Goal: Task Accomplishment & Management: Complete application form

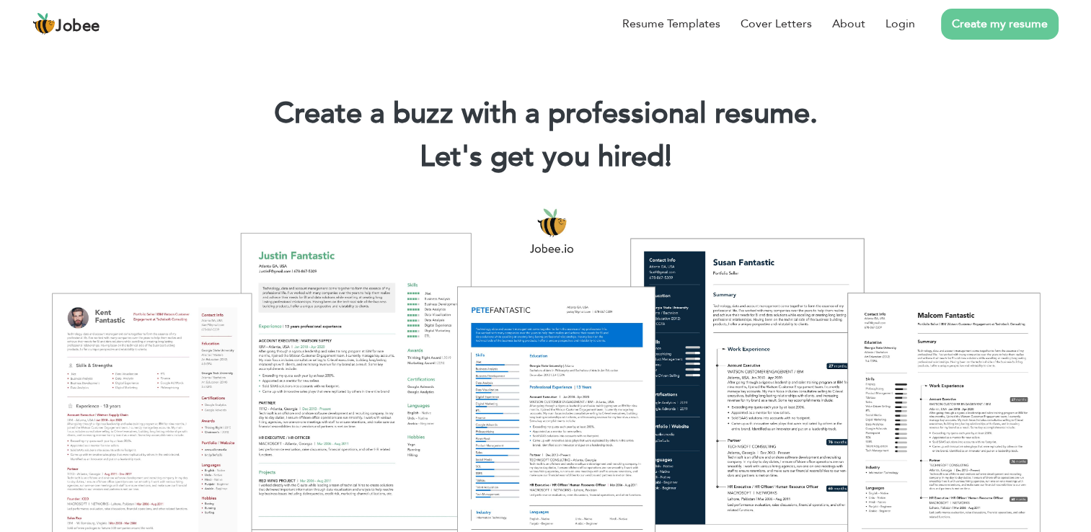
click at [995, 27] on link "Create my resume" at bounding box center [999, 24] width 117 height 31
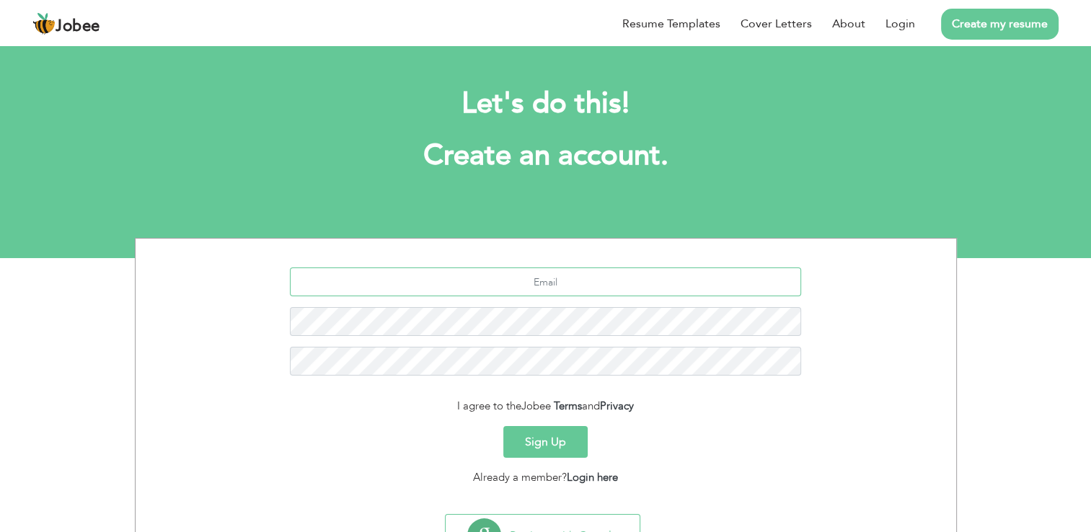
click at [591, 287] on input "text" at bounding box center [545, 281] width 511 height 29
type input "sadafsaqlainjaffery3@gmail.com"
click at [896, 28] on link "Login" at bounding box center [900, 23] width 30 height 17
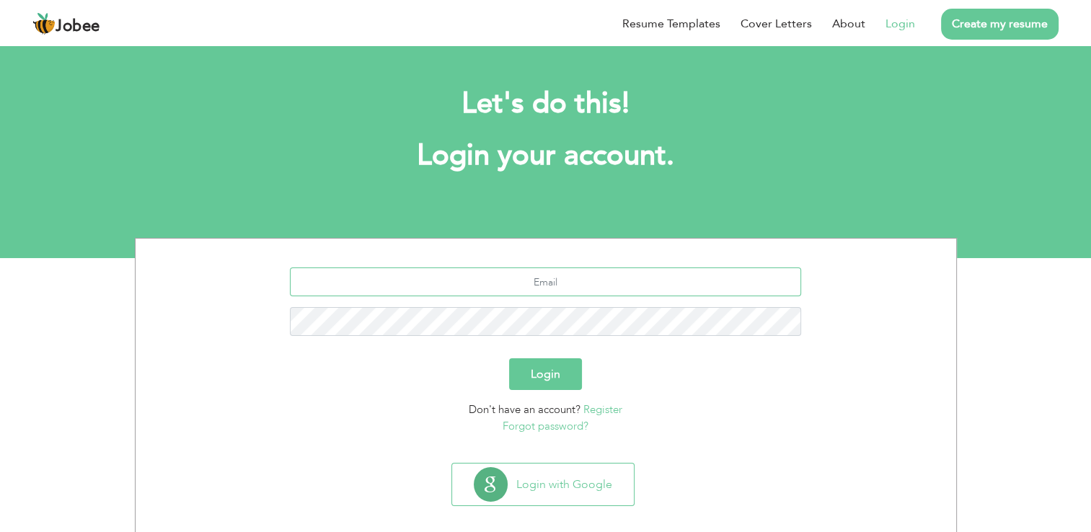
click at [525, 285] on input "text" at bounding box center [545, 281] width 511 height 29
type input "[EMAIL_ADDRESS][DOMAIN_NAME]"
click at [509, 358] on button "Login" at bounding box center [545, 374] width 73 height 32
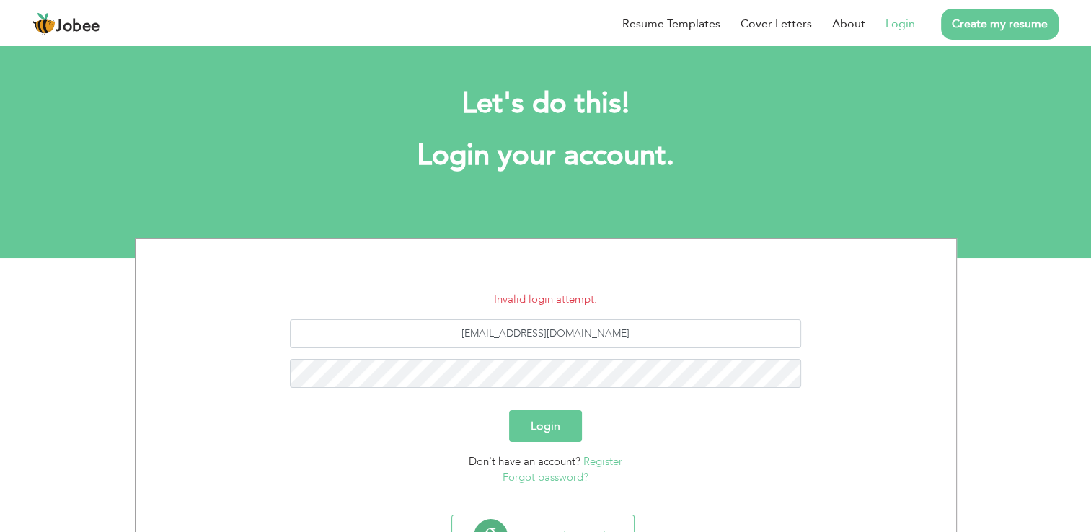
click at [618, 394] on div "[EMAIL_ADDRESS][DOMAIN_NAME]" at bounding box center [545, 358] width 799 height 79
click at [509, 410] on button "Login" at bounding box center [545, 426] width 73 height 32
click at [545, 429] on button "Login" at bounding box center [545, 426] width 73 height 32
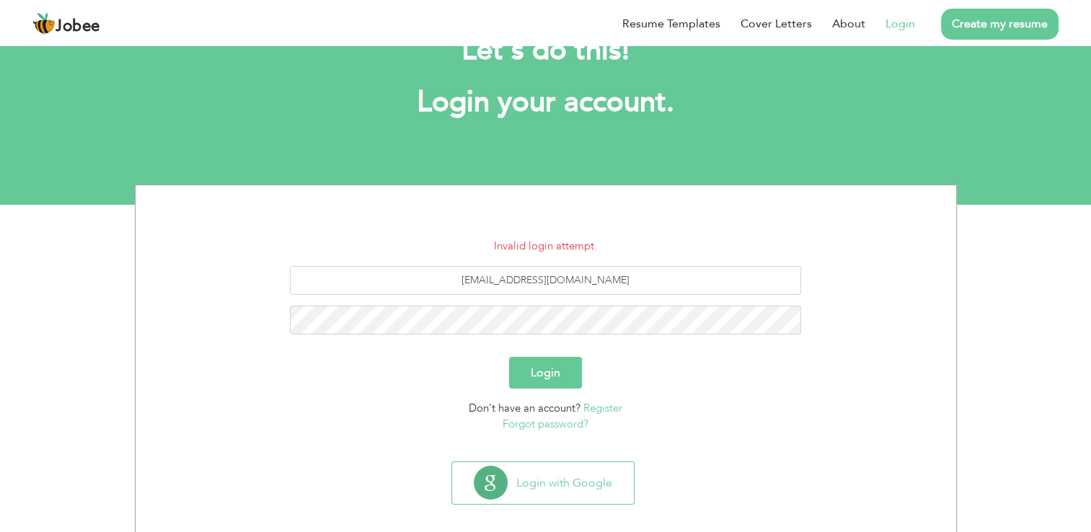
scroll to position [66, 0]
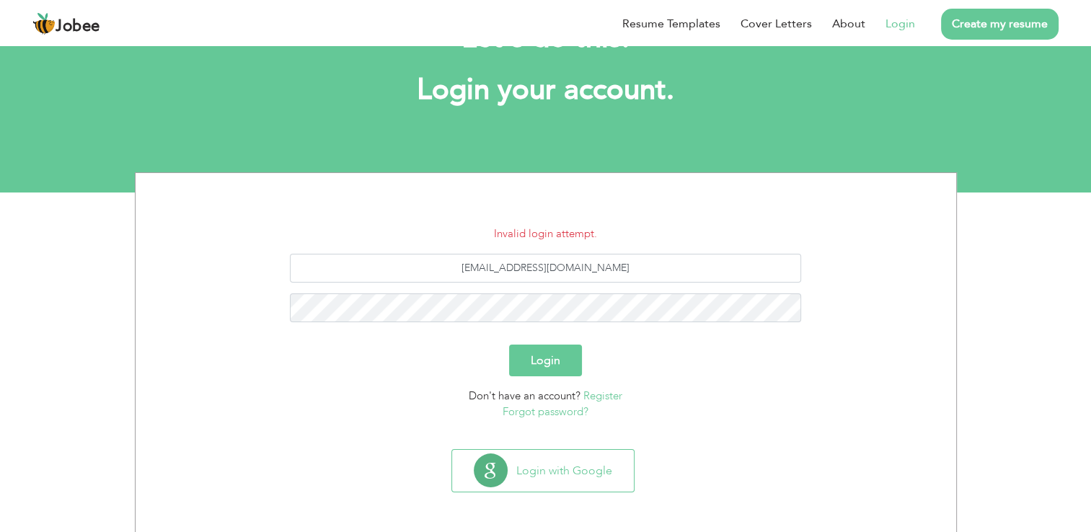
click at [536, 410] on link "Forgot password?" at bounding box center [545, 411] width 86 height 14
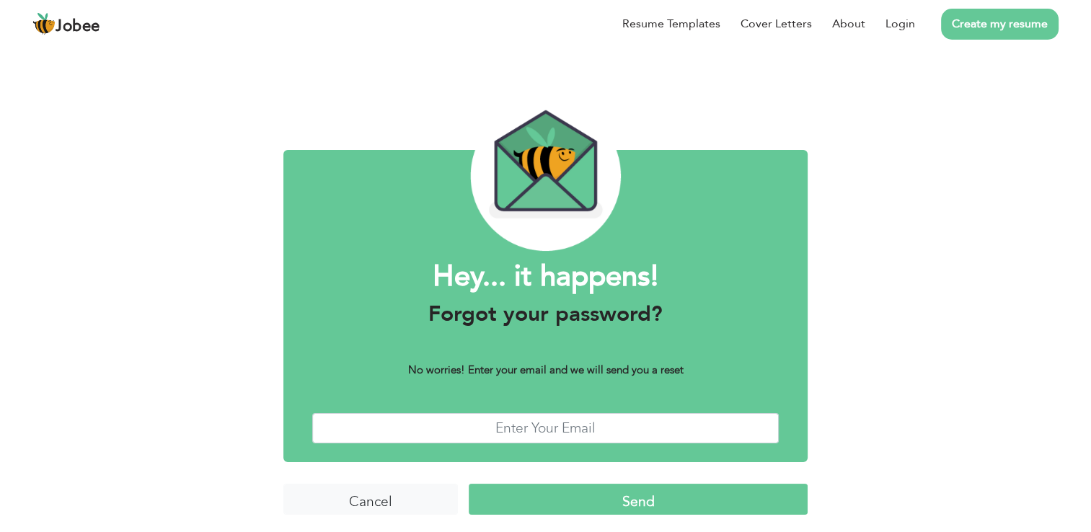
scroll to position [4, 0]
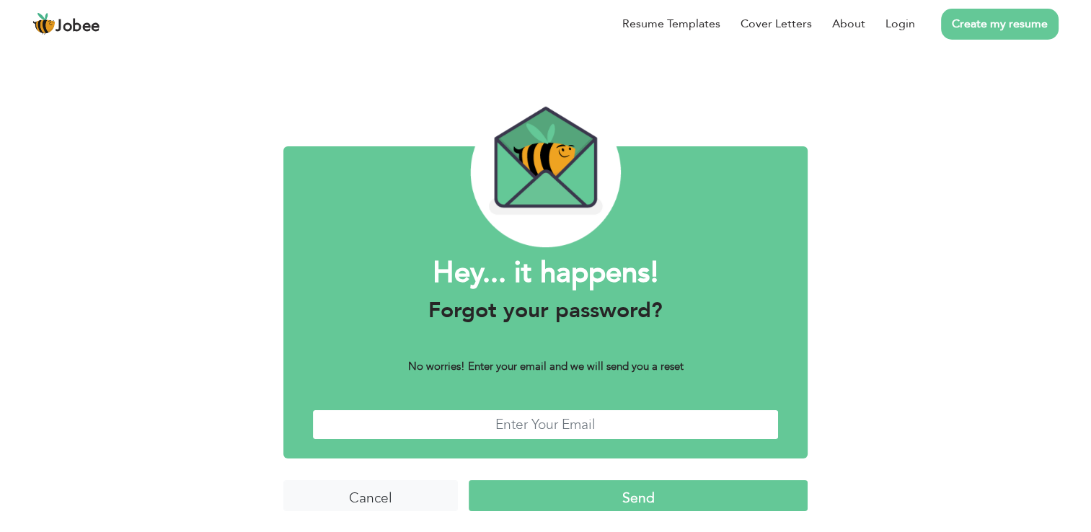
click at [522, 420] on input "text" at bounding box center [545, 424] width 466 height 31
type input "zeeshan.kazmi555@gmail.com"
click at [623, 499] on input "Send" at bounding box center [638, 495] width 338 height 31
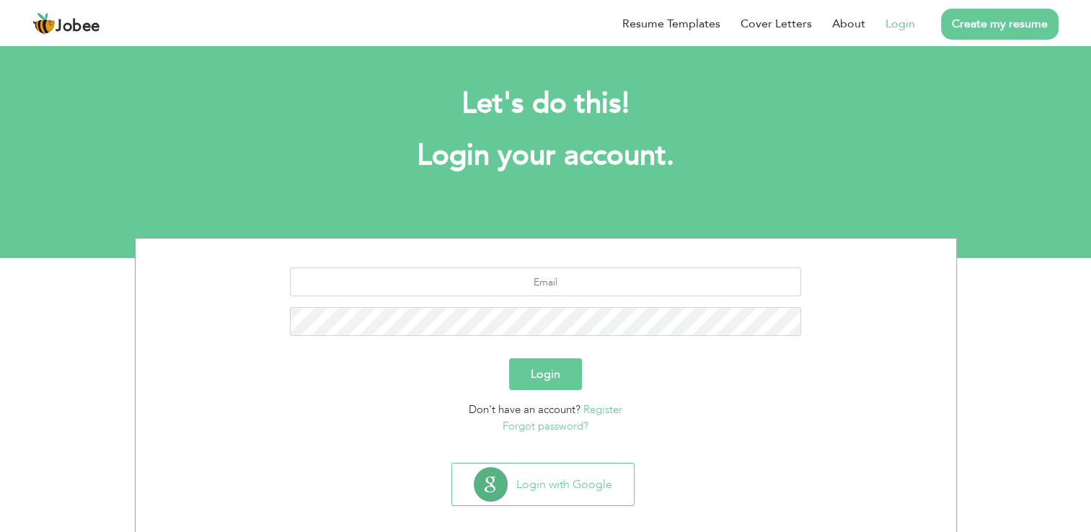
click at [564, 365] on button "Login" at bounding box center [545, 374] width 73 height 32
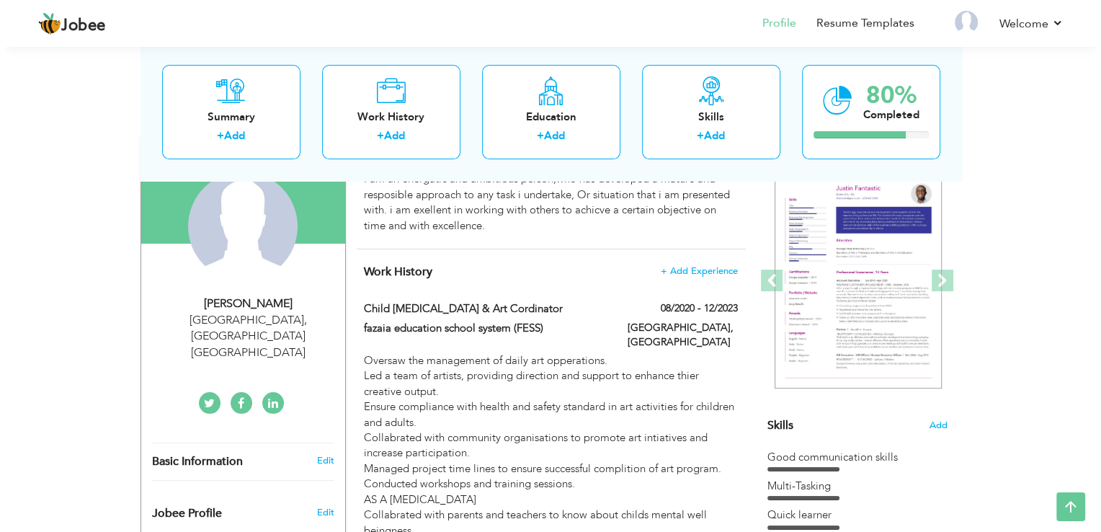
scroll to position [138, 0]
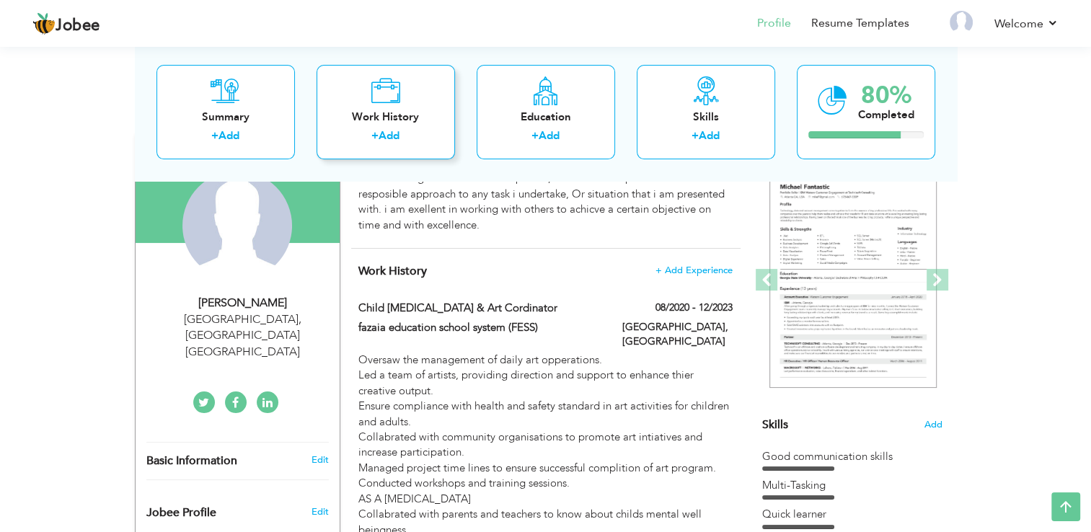
click at [393, 137] on link "Add" at bounding box center [388, 136] width 21 height 14
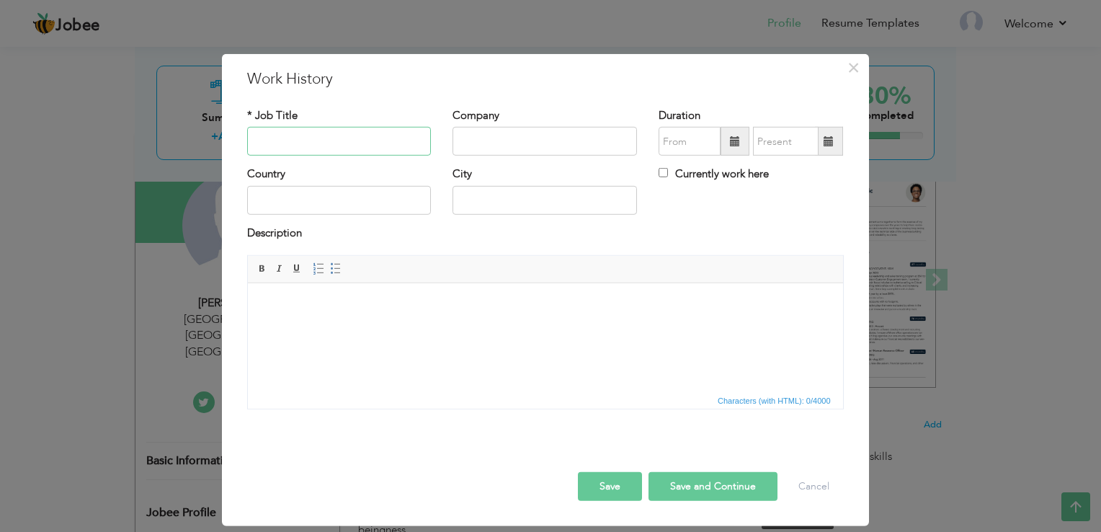
click at [358, 143] on input "text" at bounding box center [339, 141] width 185 height 29
type input "r"
click at [291, 143] on input "Receiptionist" at bounding box center [339, 141] width 185 height 29
type input "Receptionist"
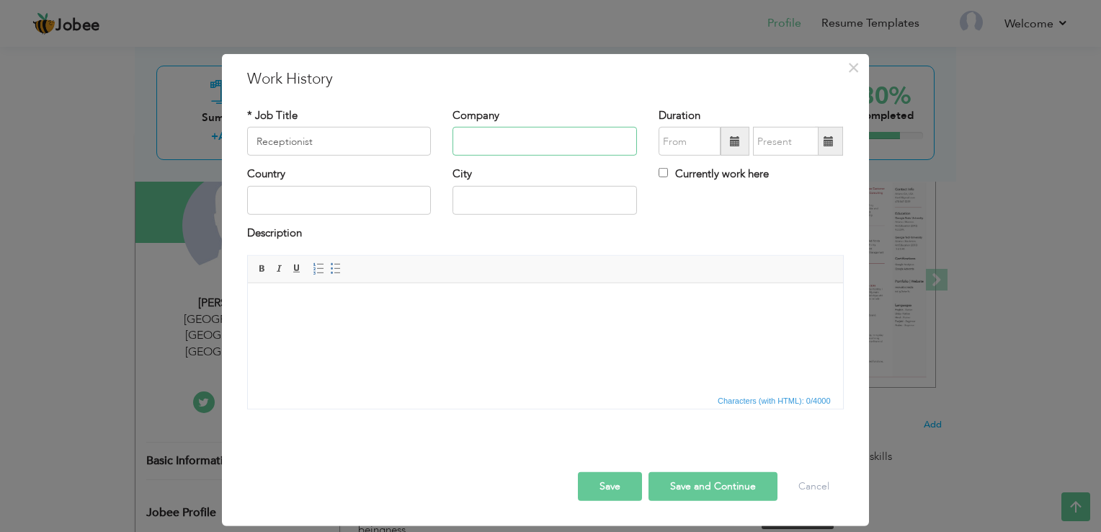
click at [510, 142] on input "text" at bounding box center [545, 141] width 185 height 29
type input "HS MARKETING"
click at [355, 201] on input "text" at bounding box center [339, 200] width 185 height 29
type input "[GEOGRAPHIC_DATA]"
click at [505, 201] on input "text" at bounding box center [545, 200] width 185 height 29
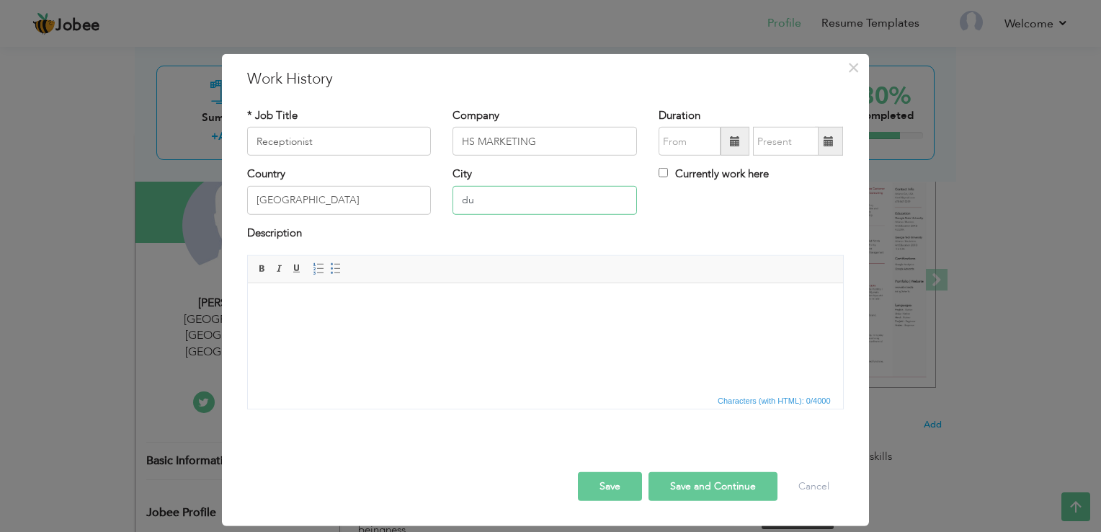
type input "d"
type input "[GEOGRAPHIC_DATA]"
click at [721, 141] on input "09/2025" at bounding box center [690, 141] width 62 height 29
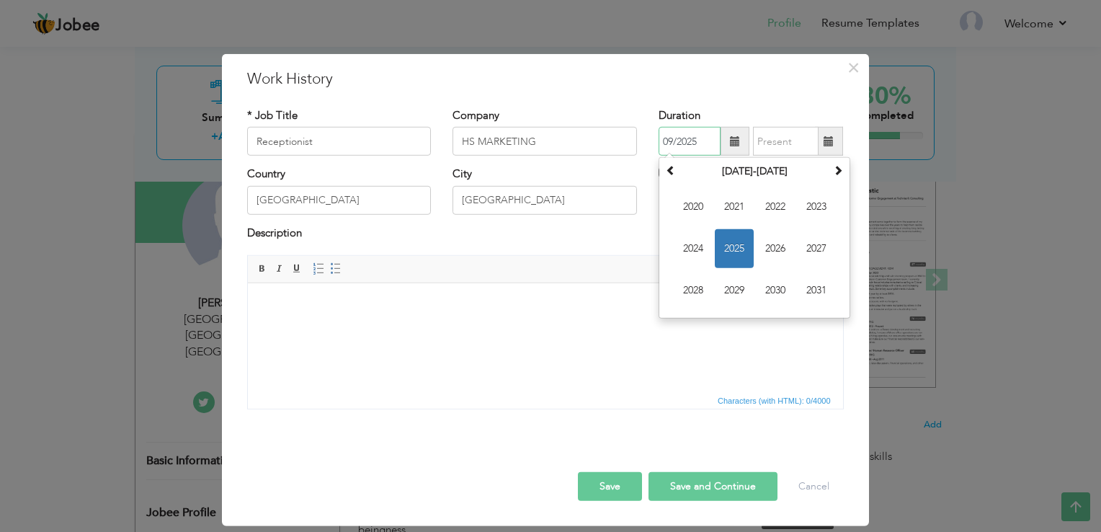
click at [671, 134] on input "09/2025" at bounding box center [690, 141] width 62 height 29
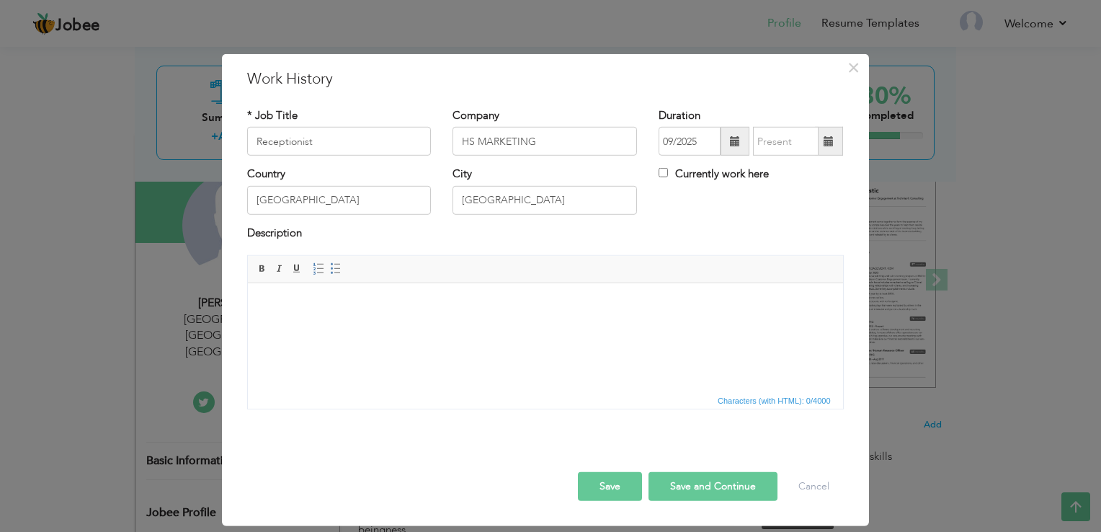
click at [732, 143] on span at bounding box center [735, 141] width 10 height 10
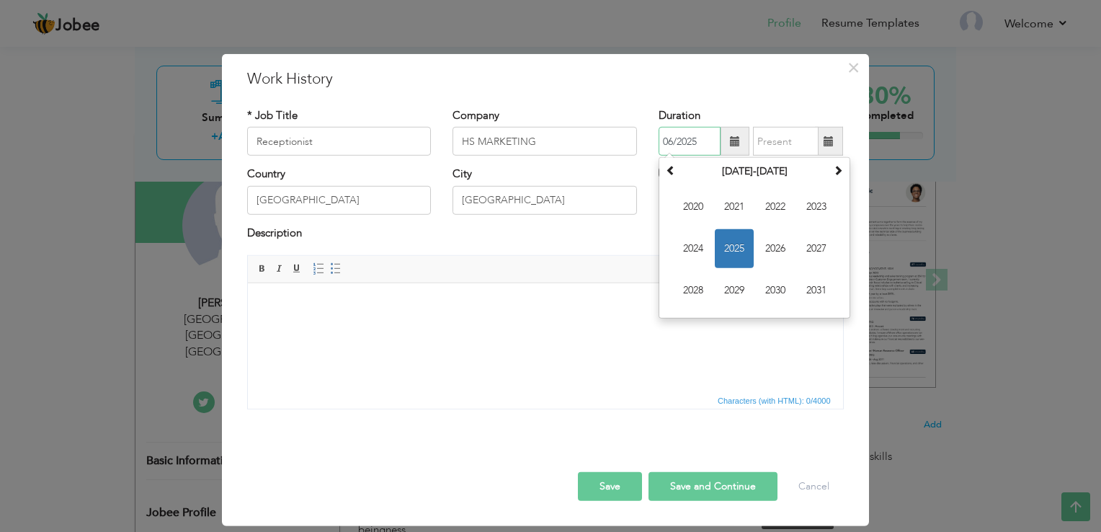
type input "06/2025"
type input "09/2025"
click at [770, 141] on input "09/2025" at bounding box center [786, 141] width 66 height 29
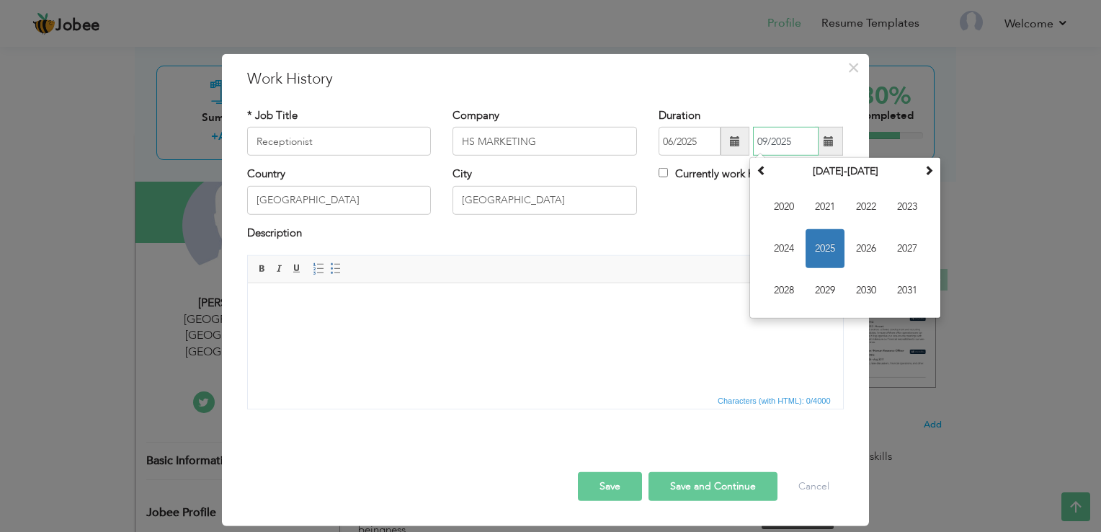
click at [832, 250] on span "2025" at bounding box center [825, 248] width 39 height 39
click at [776, 290] on span "Sep" at bounding box center [784, 290] width 39 height 39
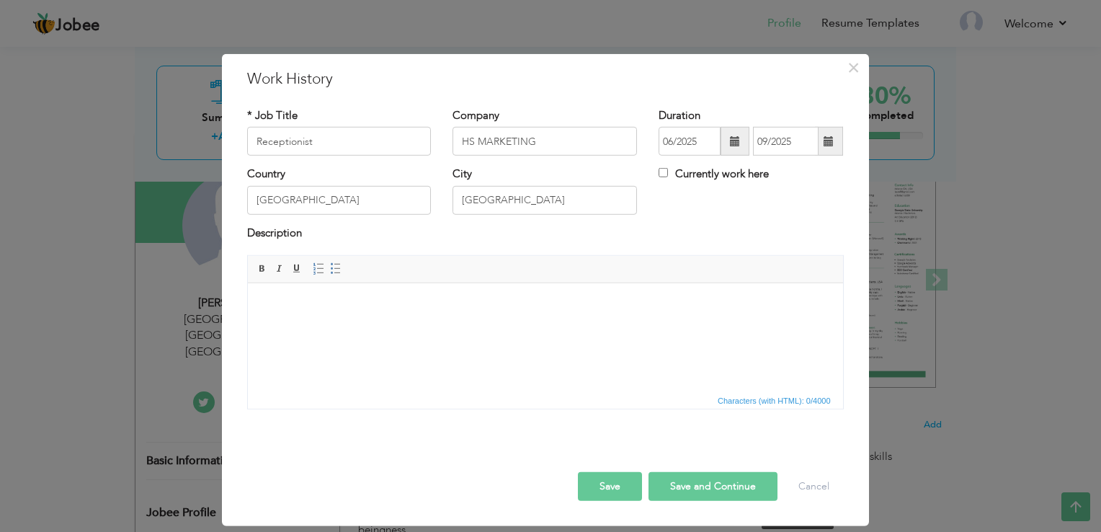
click at [468, 305] on body at bounding box center [545, 305] width 567 height 15
drag, startPoint x: 399, startPoint y: 341, endPoint x: 331, endPoint y: 303, distance: 77.4
click at [331, 303] on body at bounding box center [545, 305] width 567 height 15
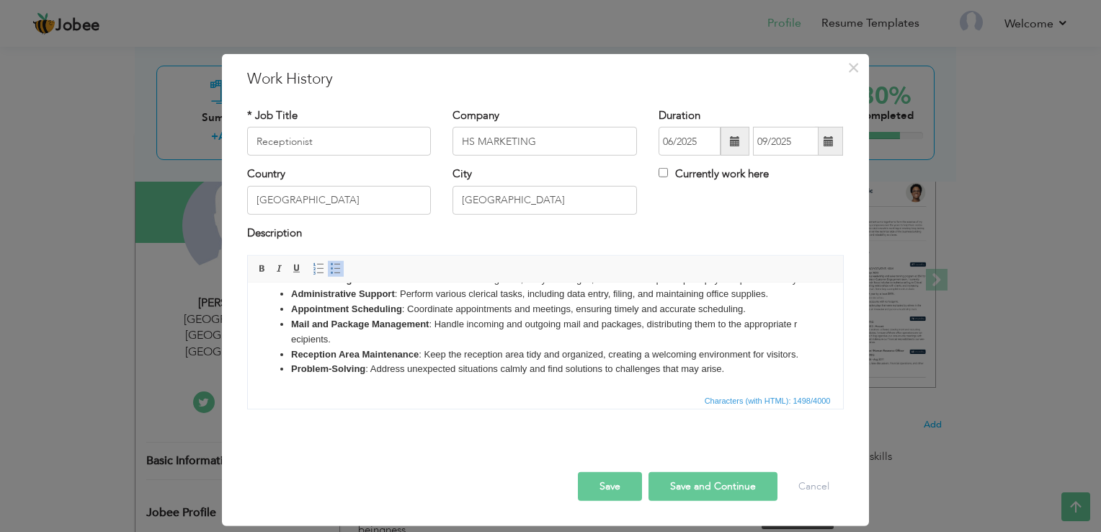
click at [784, 399] on span "Characters (with HTML): 1498/4000" at bounding box center [768, 400] width 132 height 13
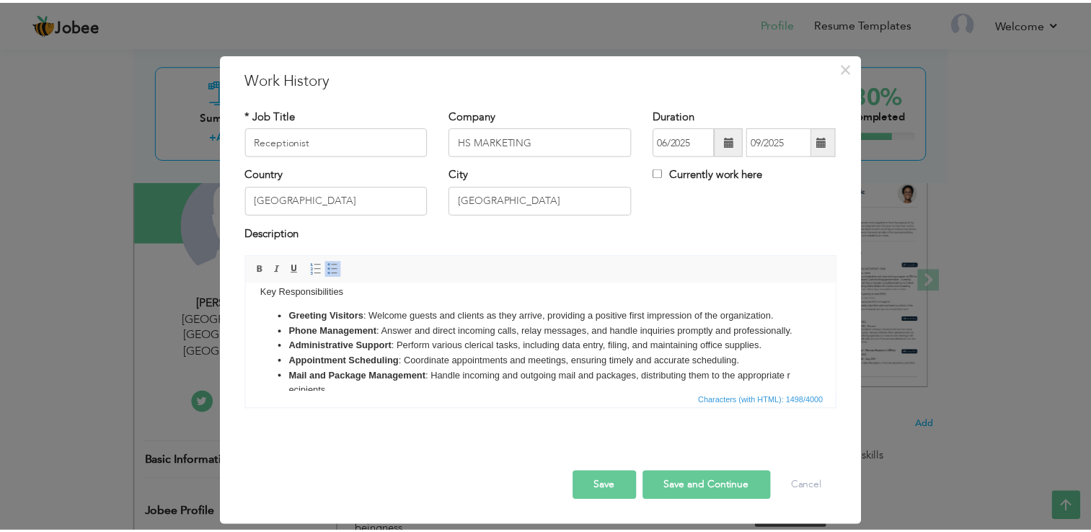
scroll to position [0, 0]
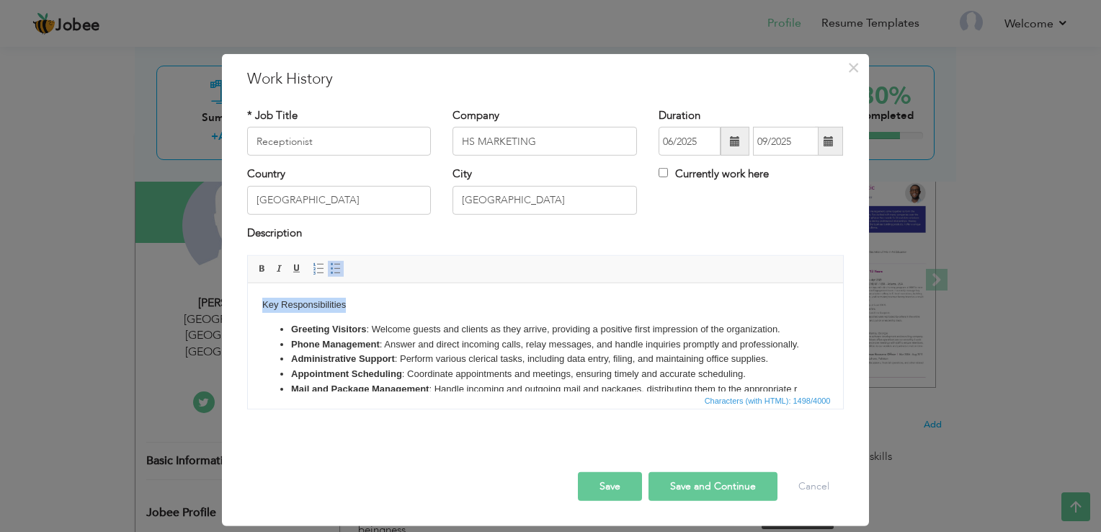
drag, startPoint x: 348, startPoint y: 306, endPoint x: 257, endPoint y: 307, distance: 90.8
click at [257, 307] on html "Key Responsibilities Greeting Visitors : Welcome guests and clients as they arr…" at bounding box center [544, 369] width 595 height 173
click at [262, 267] on span at bounding box center [263, 269] width 12 height 12
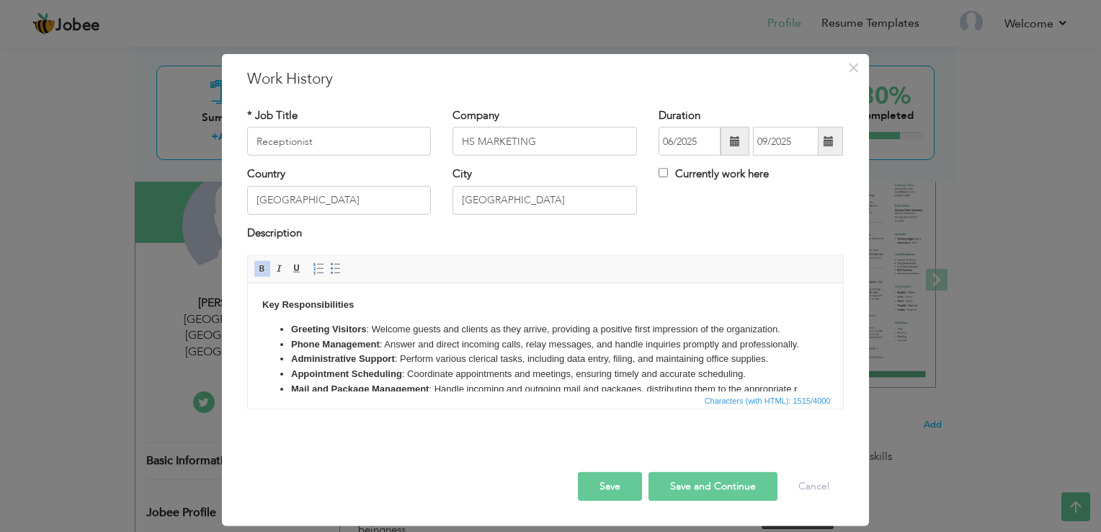
click at [379, 298] on body "Key Responsibilities Greeting Visitors : Welcome guests and clients as they arr…" at bounding box center [545, 370] width 567 height 144
click at [614, 484] on button "Save" at bounding box center [610, 486] width 64 height 29
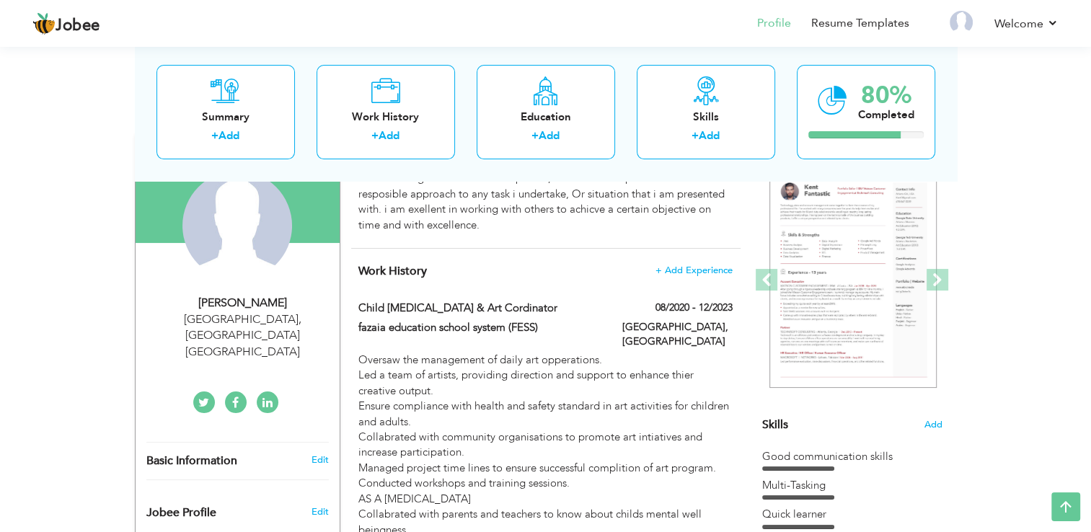
click at [354, 330] on div "fazaia education school system (FESS)" at bounding box center [479, 329] width 264 height 19
type input "Child [MEDICAL_DATA] & Art Cordinator"
type input "fazaia education school system (FESS)"
type input "08/2020"
type input "12/2023"
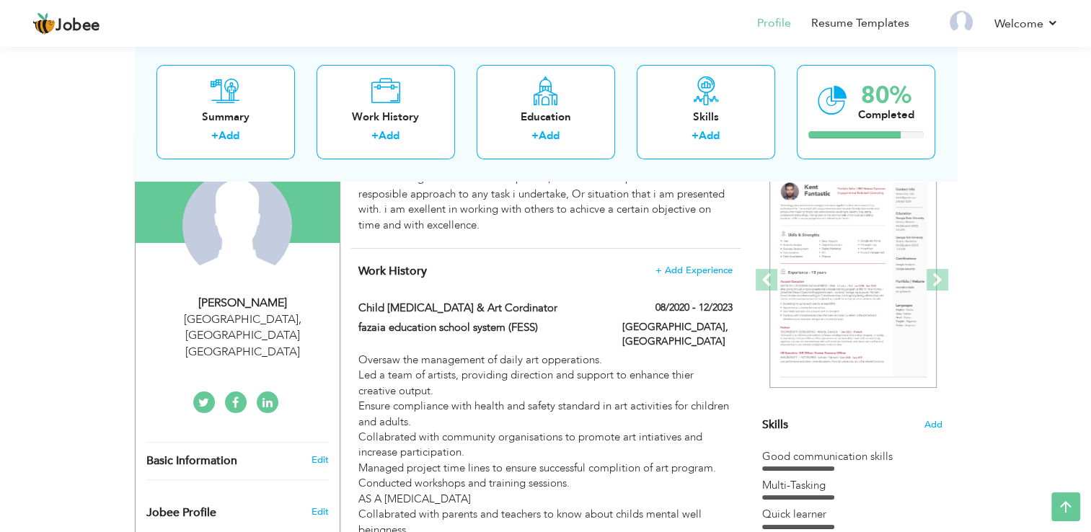
type input "[GEOGRAPHIC_DATA]"
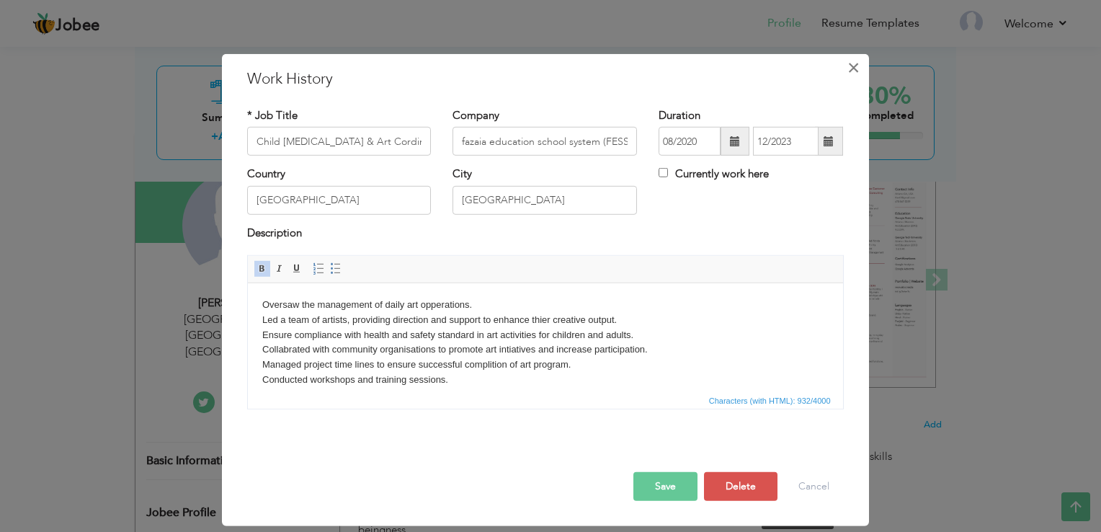
click at [858, 75] on span "×" at bounding box center [854, 68] width 12 height 26
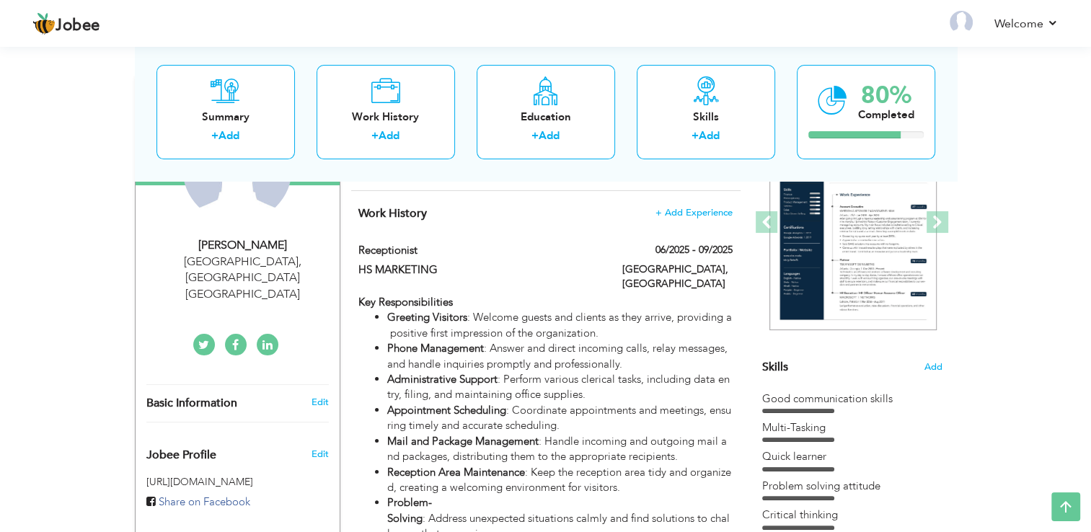
scroll to position [195, 0]
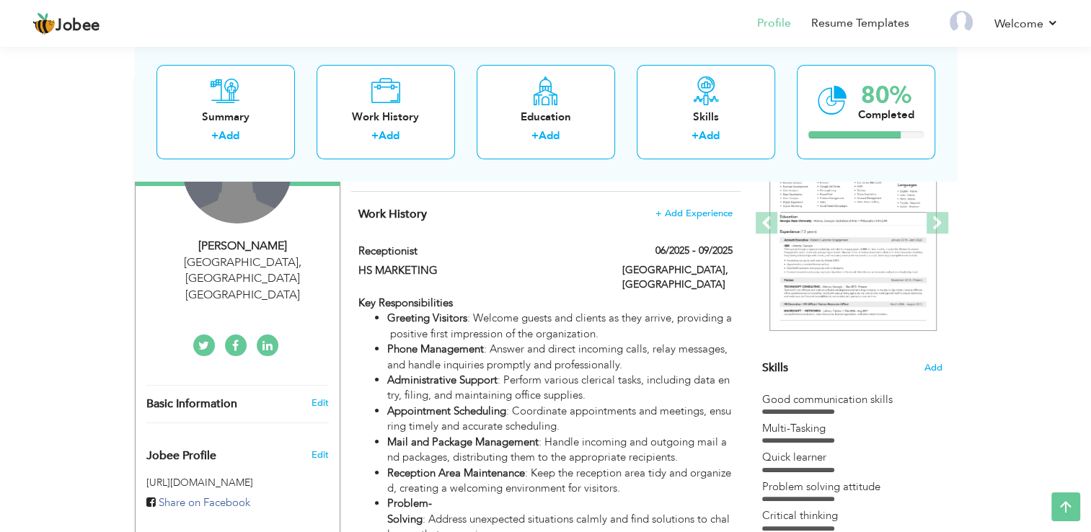
click at [228, 209] on div "Change Remove" at bounding box center [237, 169] width 110 height 110
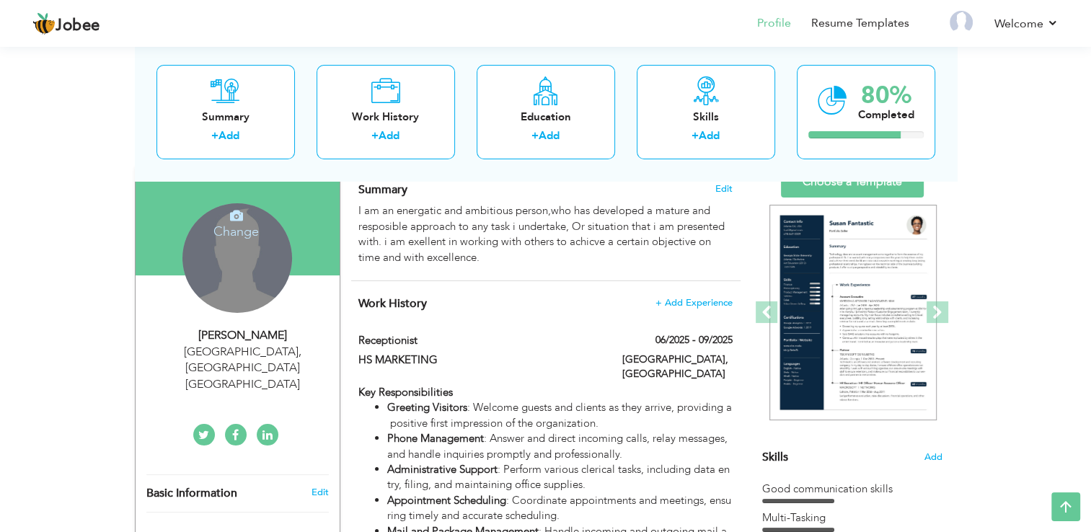
scroll to position [106, 0]
click at [233, 226] on h4 "Change" at bounding box center [236, 221] width 103 height 35
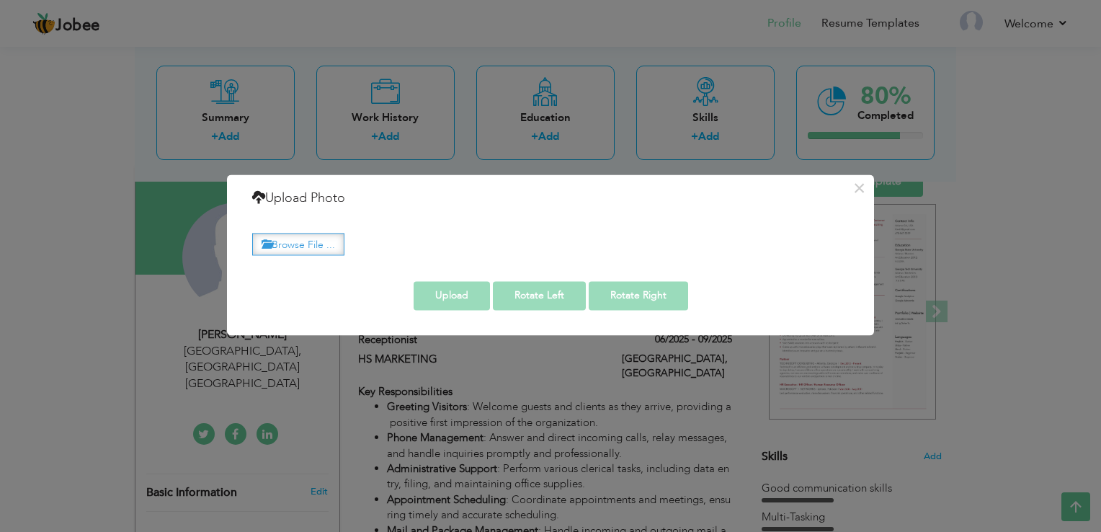
click at [317, 247] on label "Browse File ..." at bounding box center [298, 244] width 92 height 22
click at [0, 0] on input "Browse File ..." at bounding box center [0, 0] width 0 height 0
click at [840, 268] on div "Browse File ... [GEOGRAPHIC_DATA]" at bounding box center [550, 243] width 618 height 56
click at [859, 190] on button "×" at bounding box center [859, 188] width 23 height 23
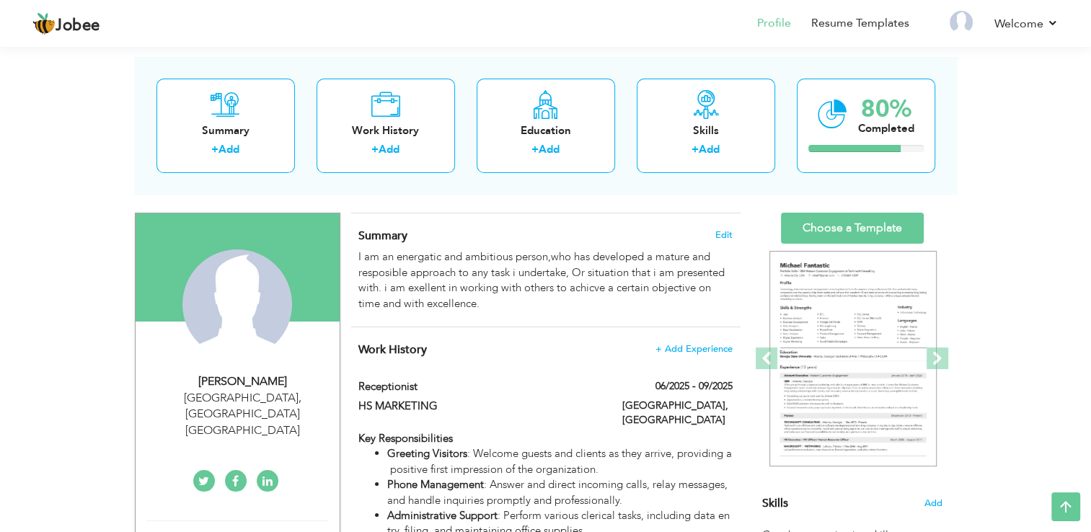
scroll to position [0, 0]
